Goal: Task Accomplishment & Management: Manage account settings

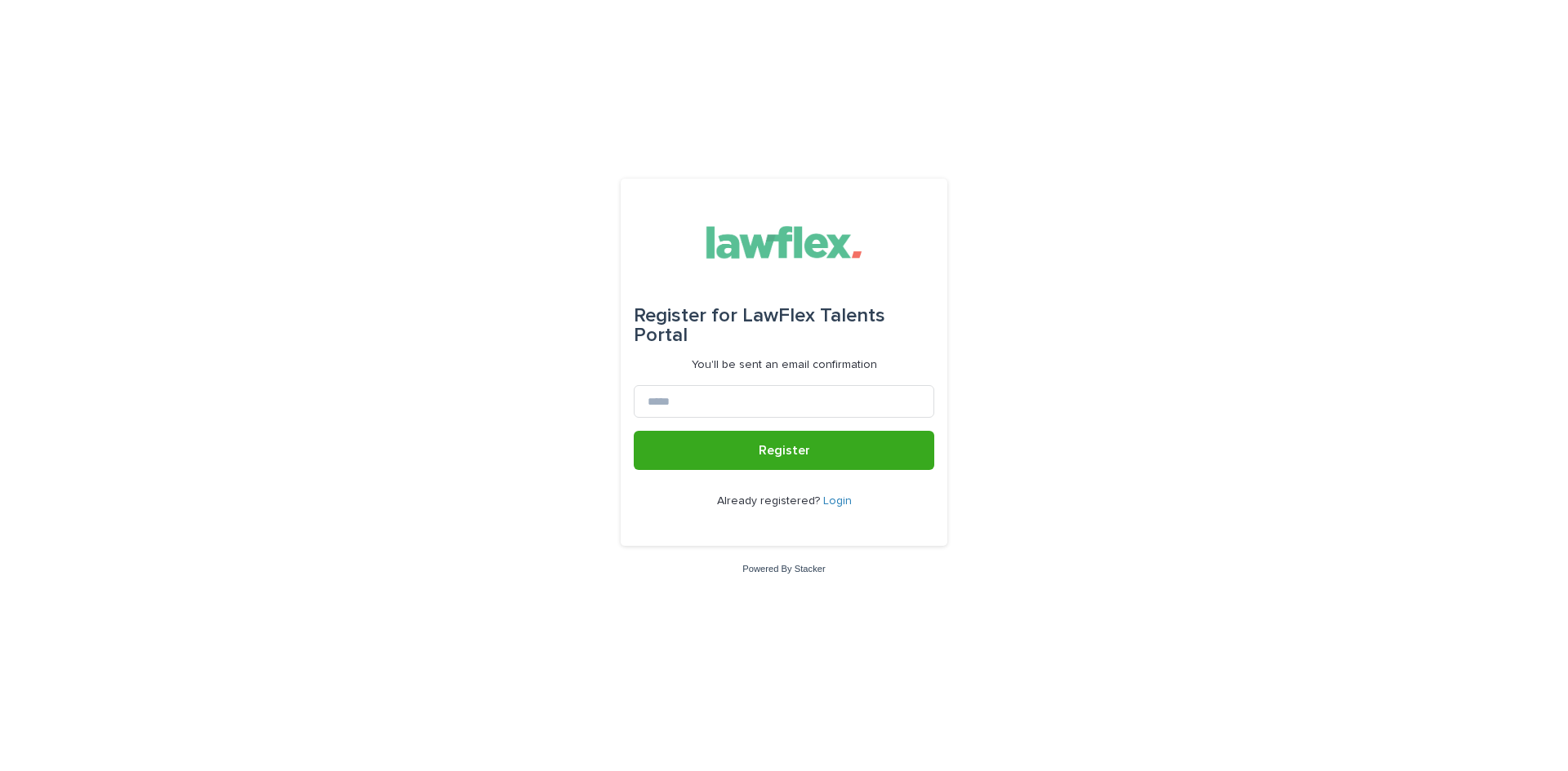
click at [834, 500] on link "Login" at bounding box center [837, 501] width 29 height 11
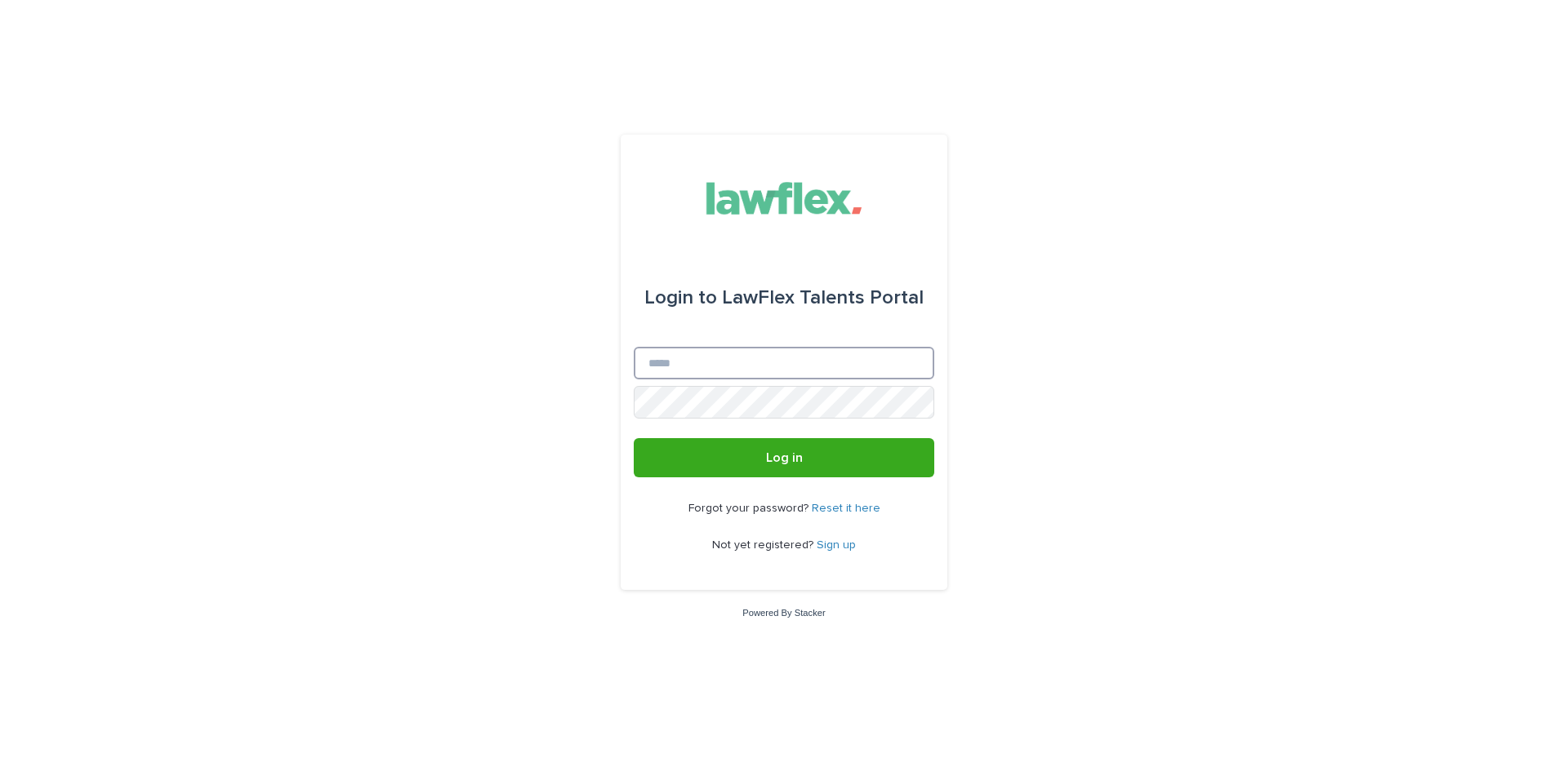
type input "**********"
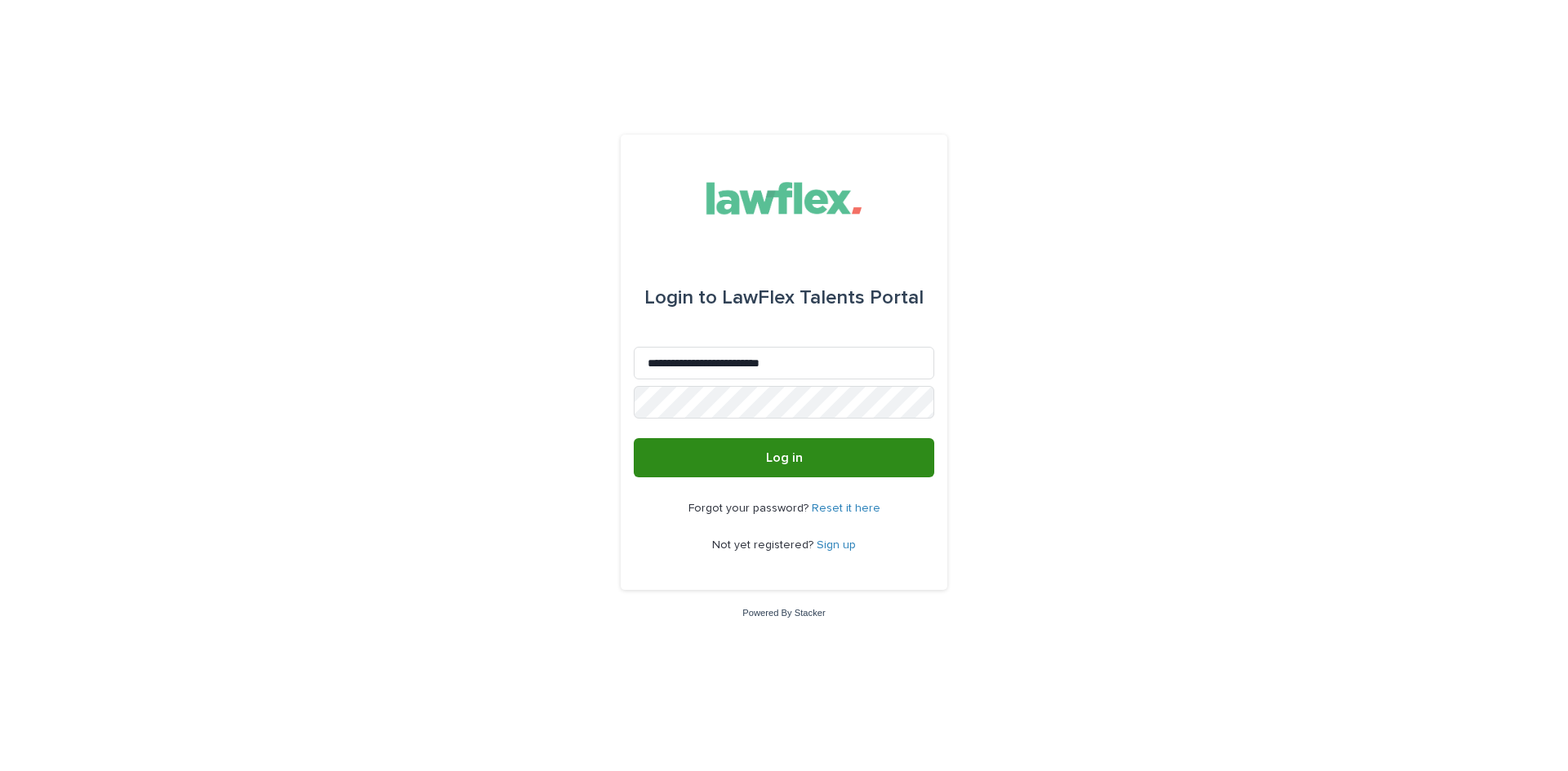
click at [782, 454] on span "Log in" at bounding box center [784, 458] width 37 height 13
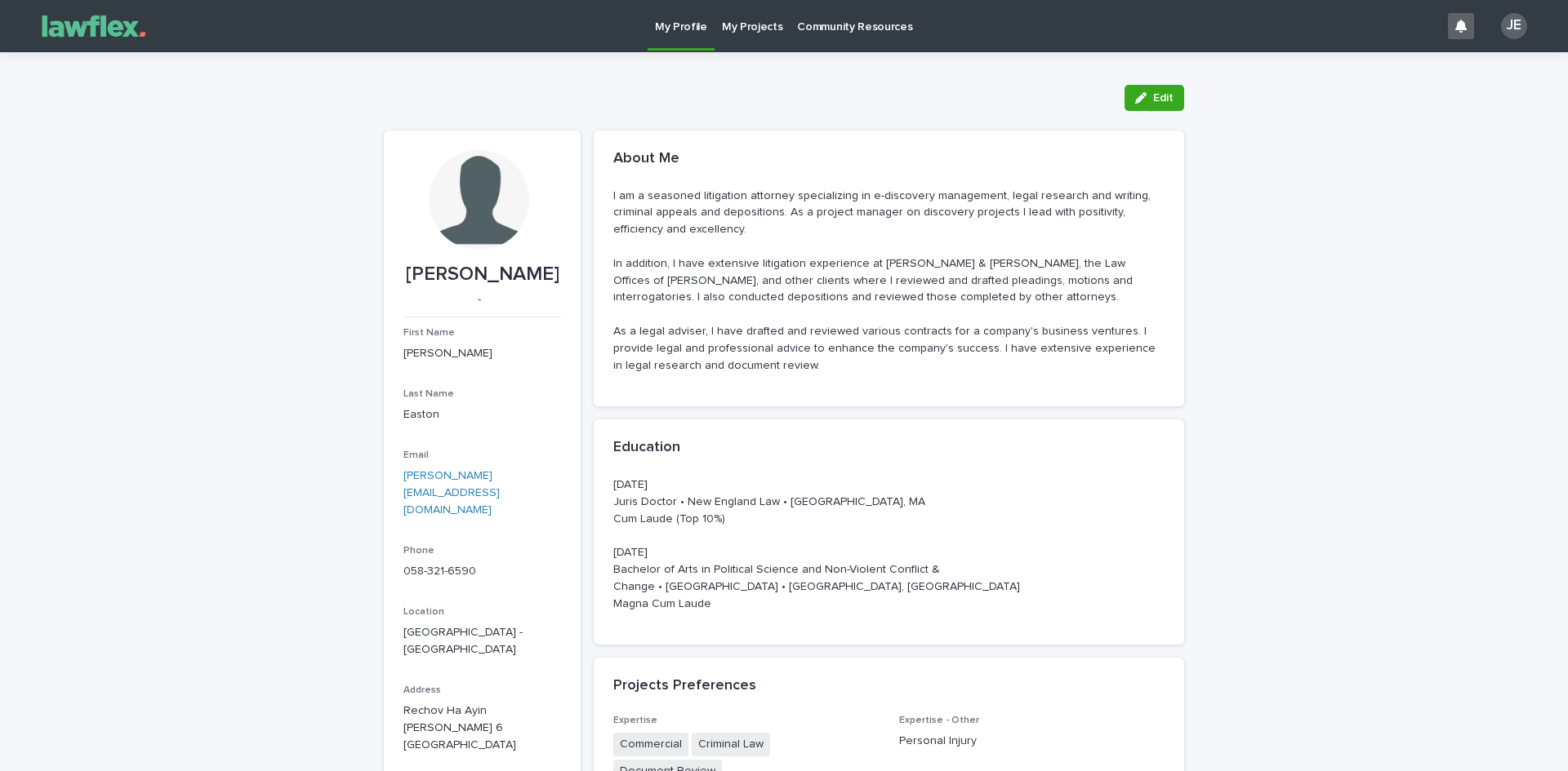
click at [743, 27] on p "My Projects" at bounding box center [752, 17] width 62 height 34
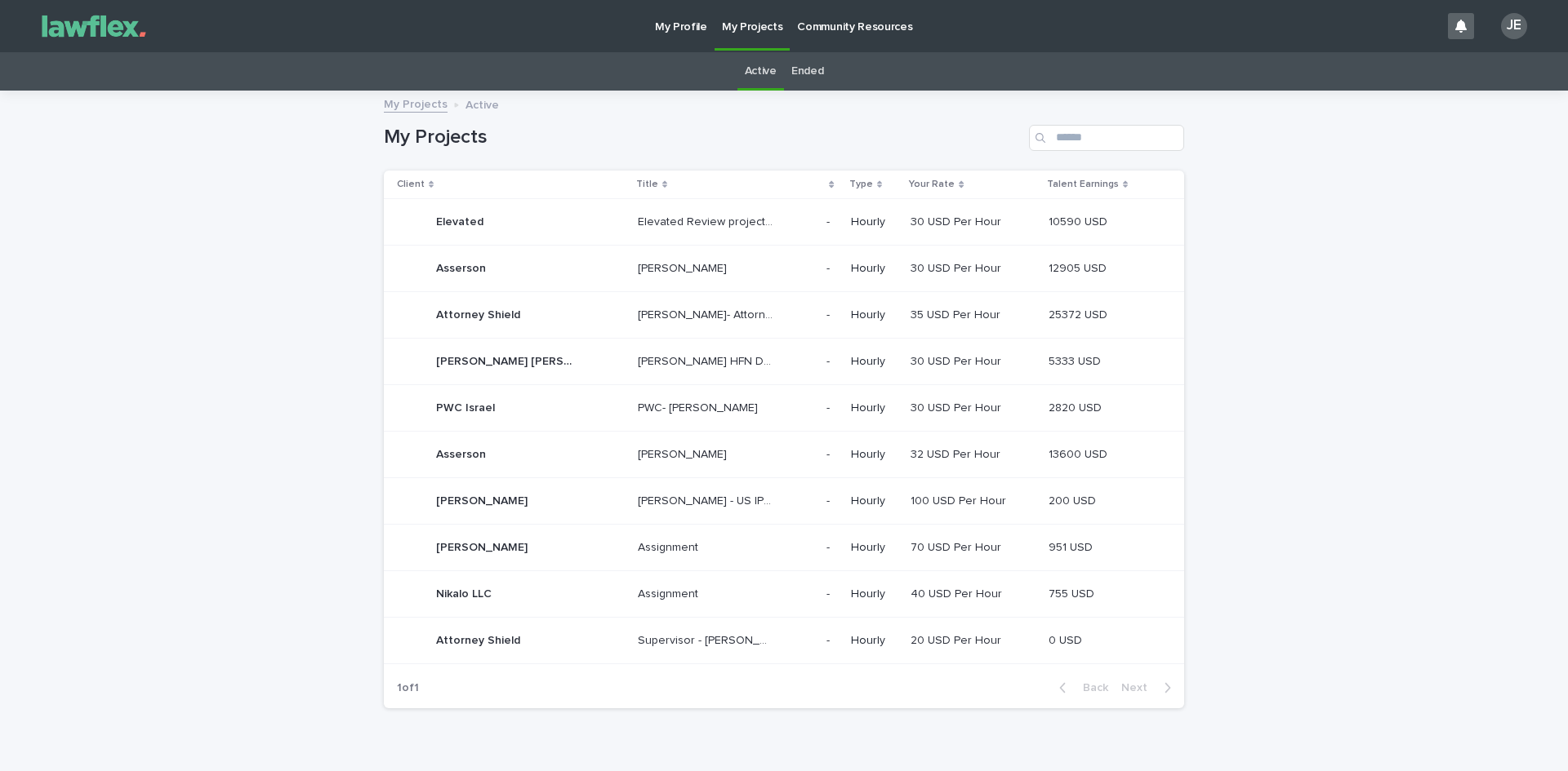
click at [461, 323] on div "Attorney Shield Attorney Shield" at bounding box center [478, 315] width 85 height 27
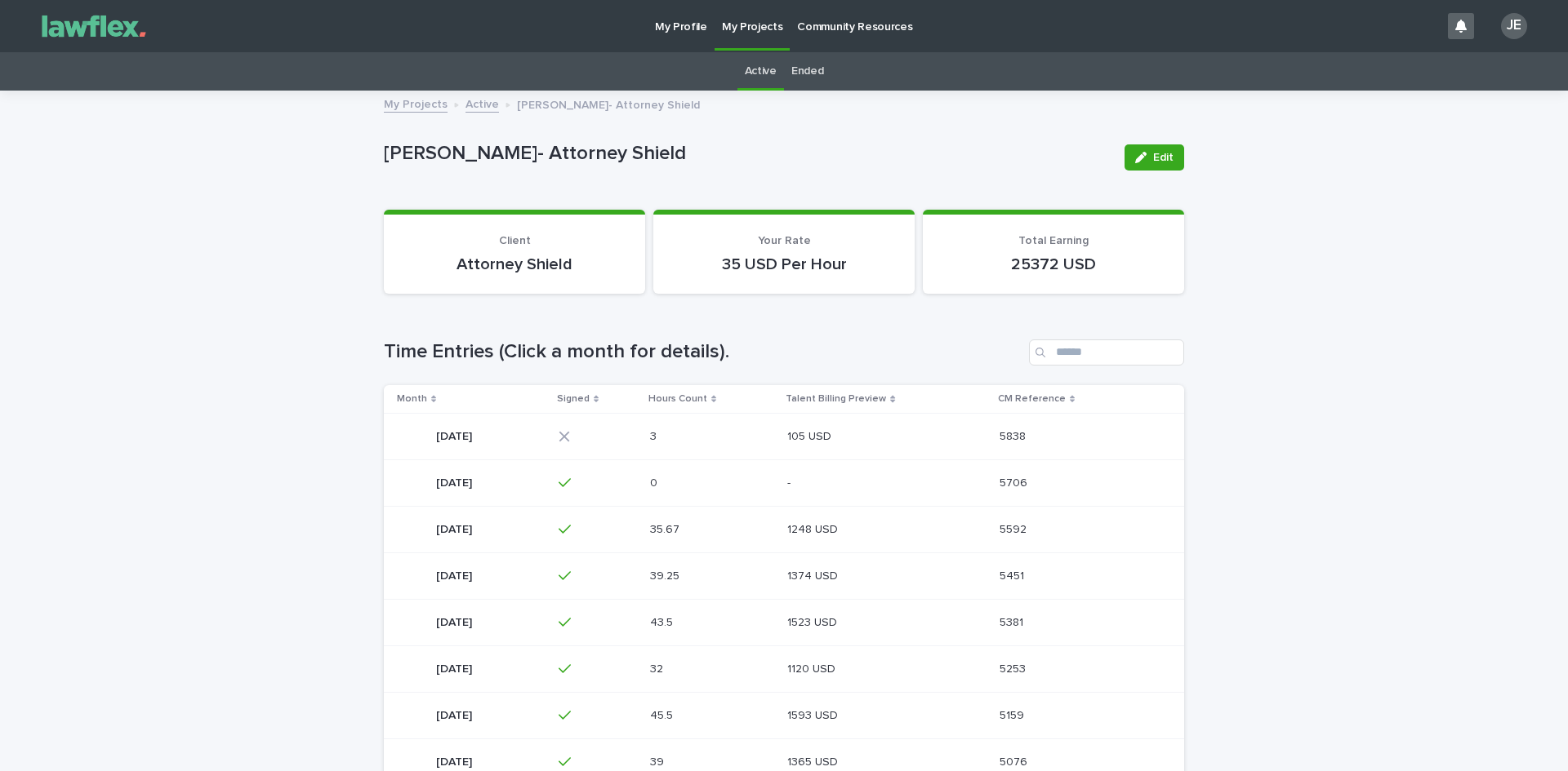
click at [473, 431] on p "[DATE]" at bounding box center [455, 435] width 39 height 17
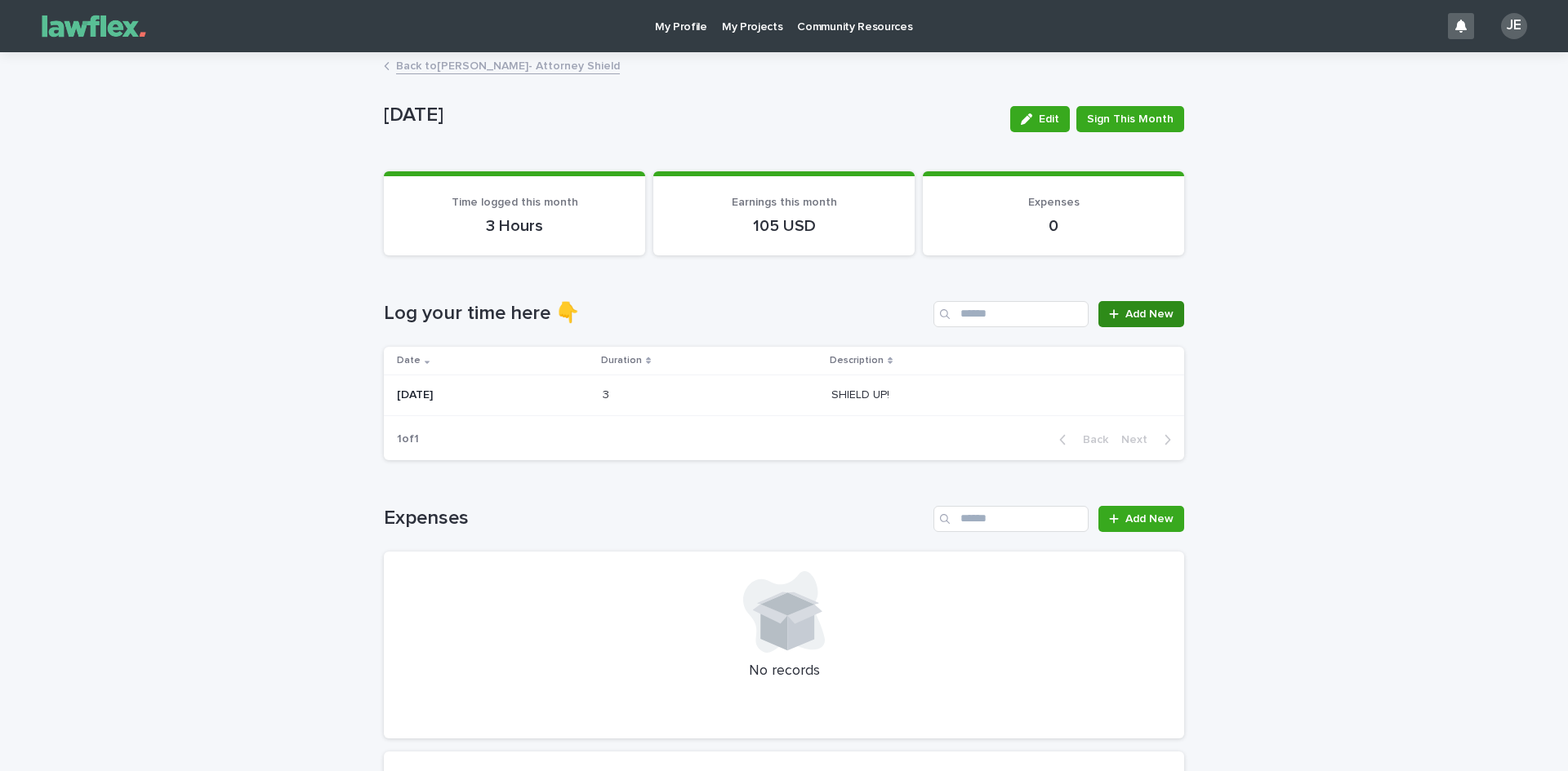
click at [1130, 314] on span "Add New" at bounding box center [1149, 314] width 48 height 11
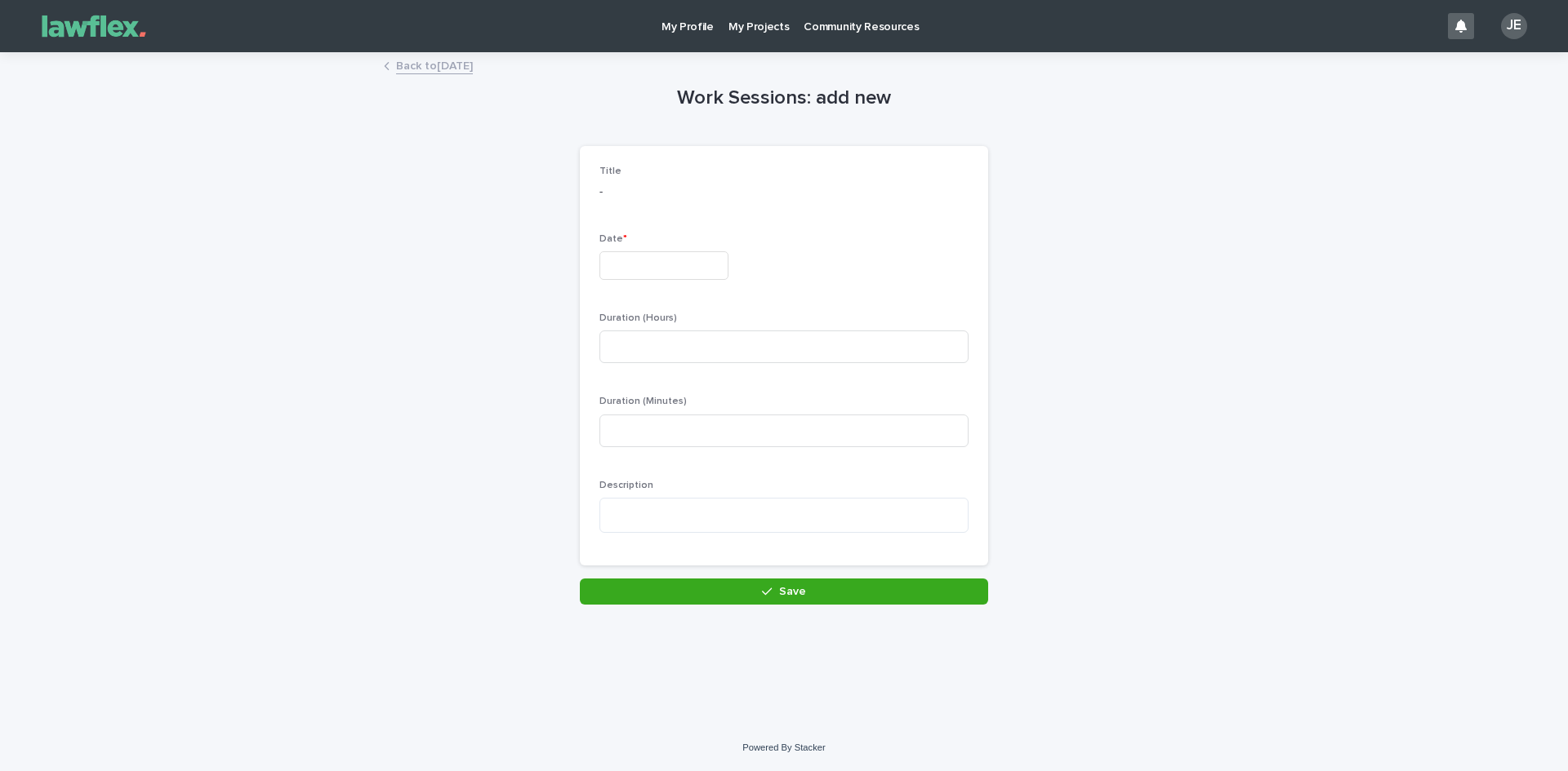
click at [619, 256] on input "text" at bounding box center [663, 266] width 129 height 29
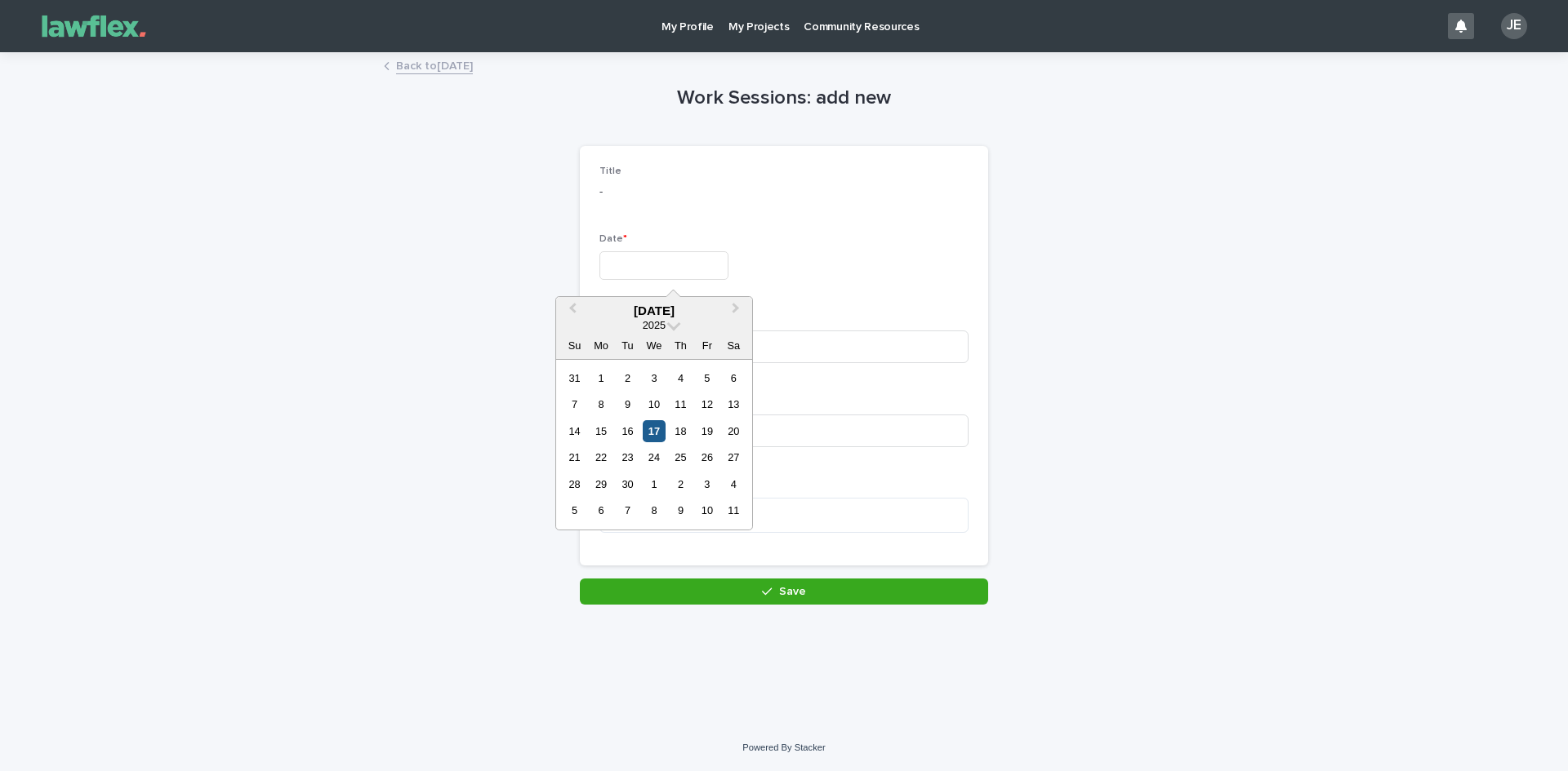
click at [653, 432] on div "17" at bounding box center [653, 431] width 22 height 22
type input "*********"
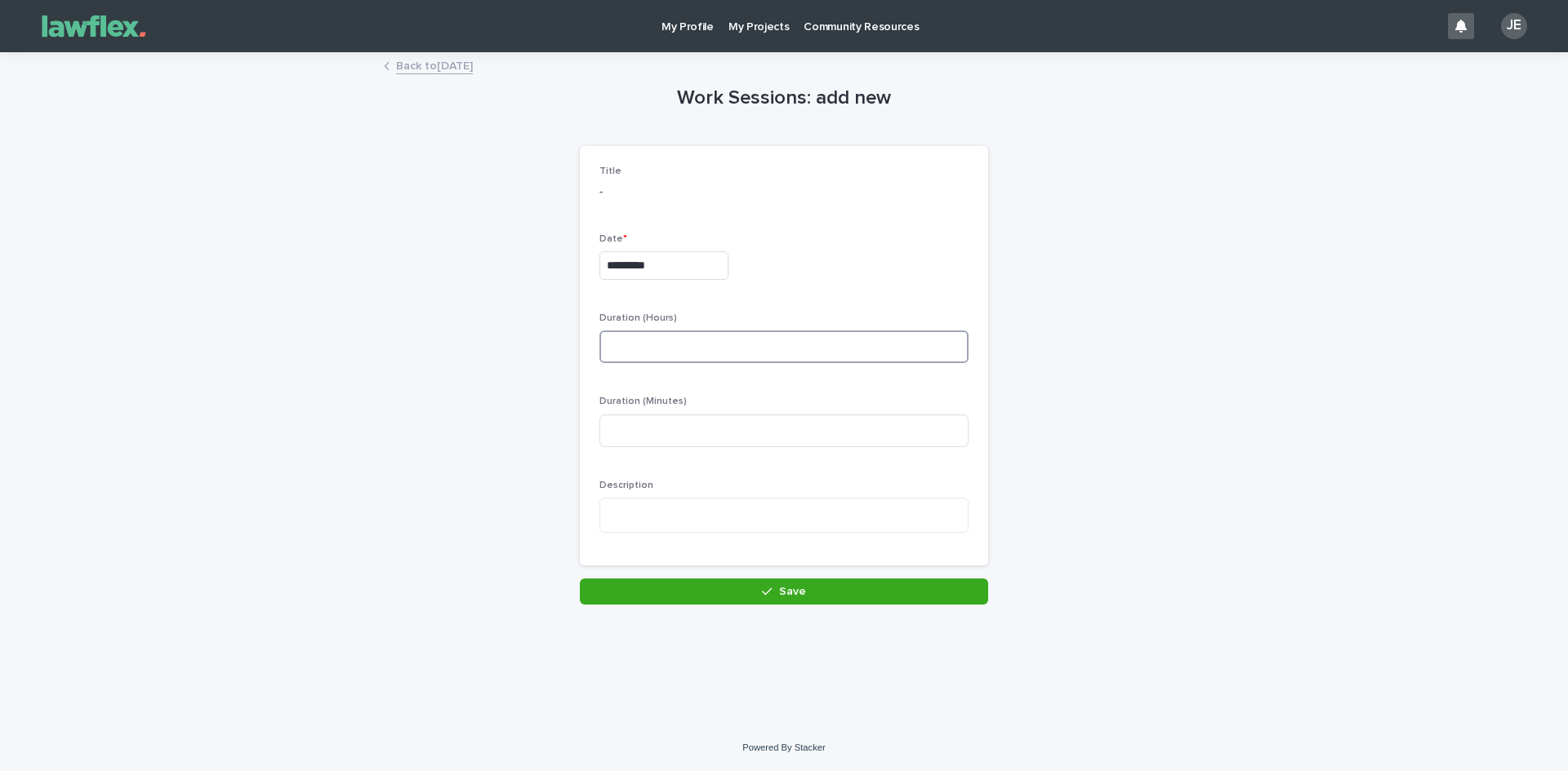
click at [651, 354] on input at bounding box center [784, 347] width 369 height 33
type input "*"
click at [636, 505] on textarea at bounding box center [784, 515] width 369 height 35
type textarea "*"
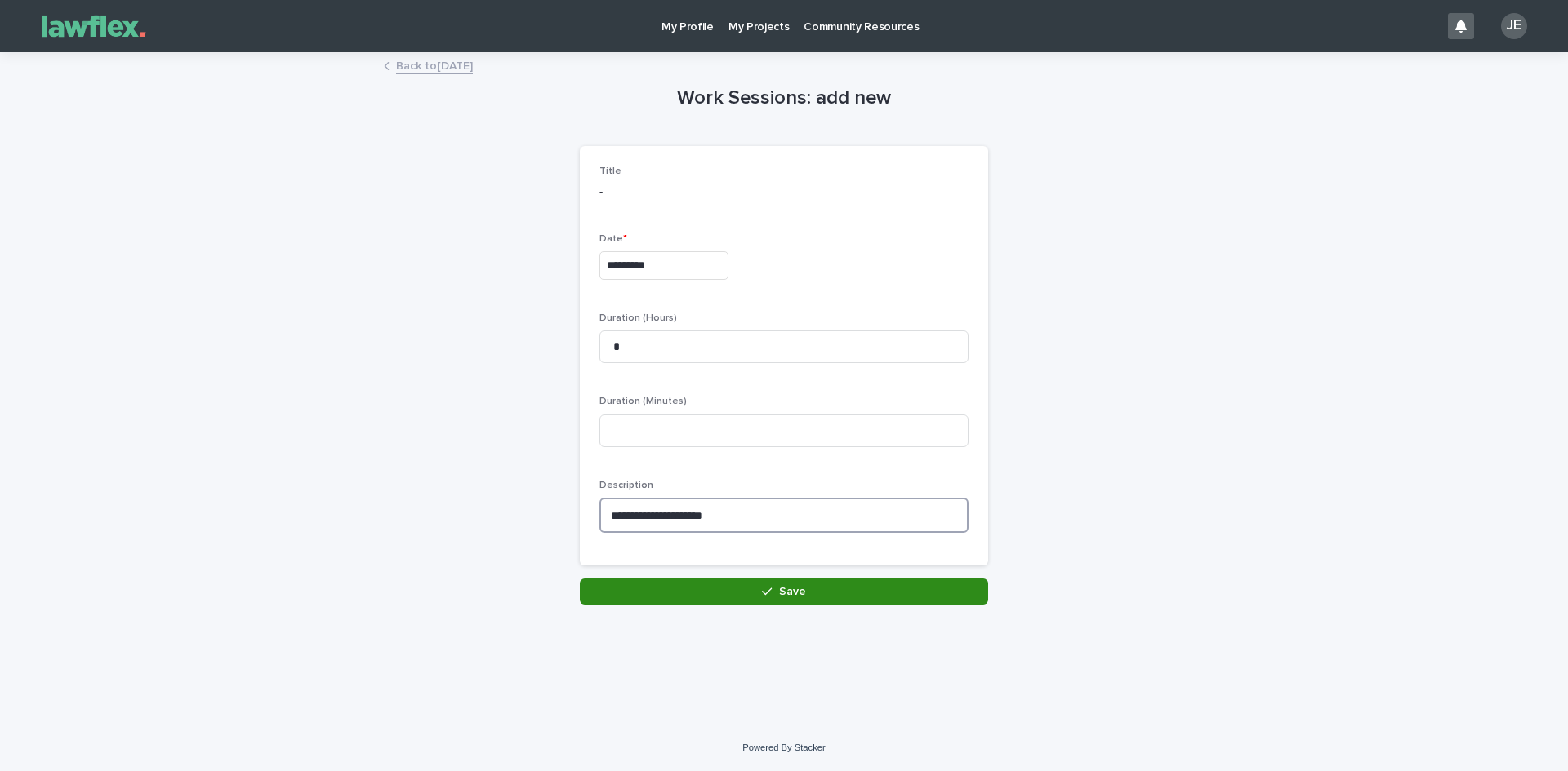
type textarea "**********"
click at [790, 597] on span "Save" at bounding box center [792, 592] width 27 height 11
